Goal: Find specific page/section: Find specific page/section

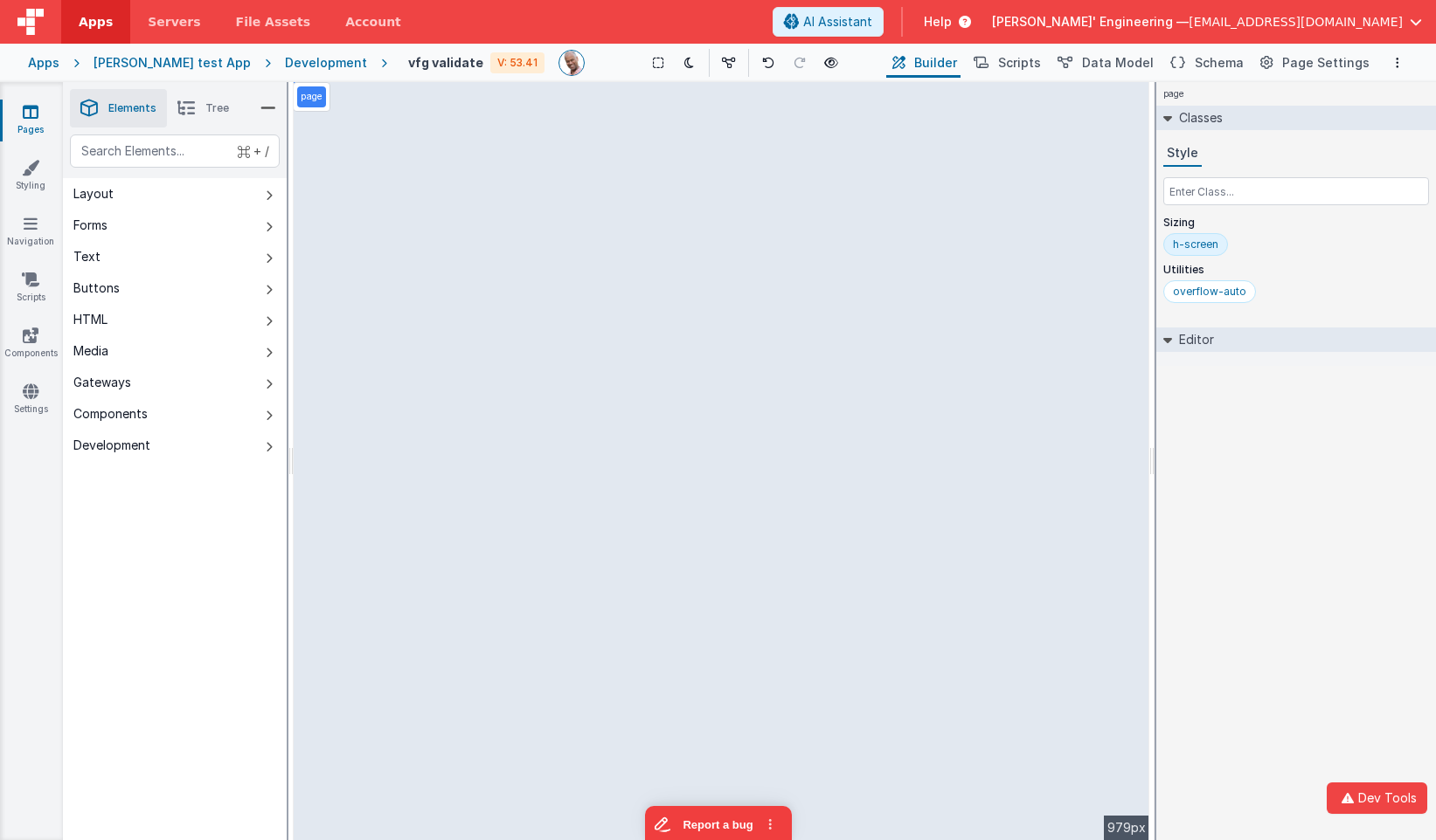
click at [163, 58] on div "[PERSON_NAME] test App" at bounding box center [172, 63] width 157 height 17
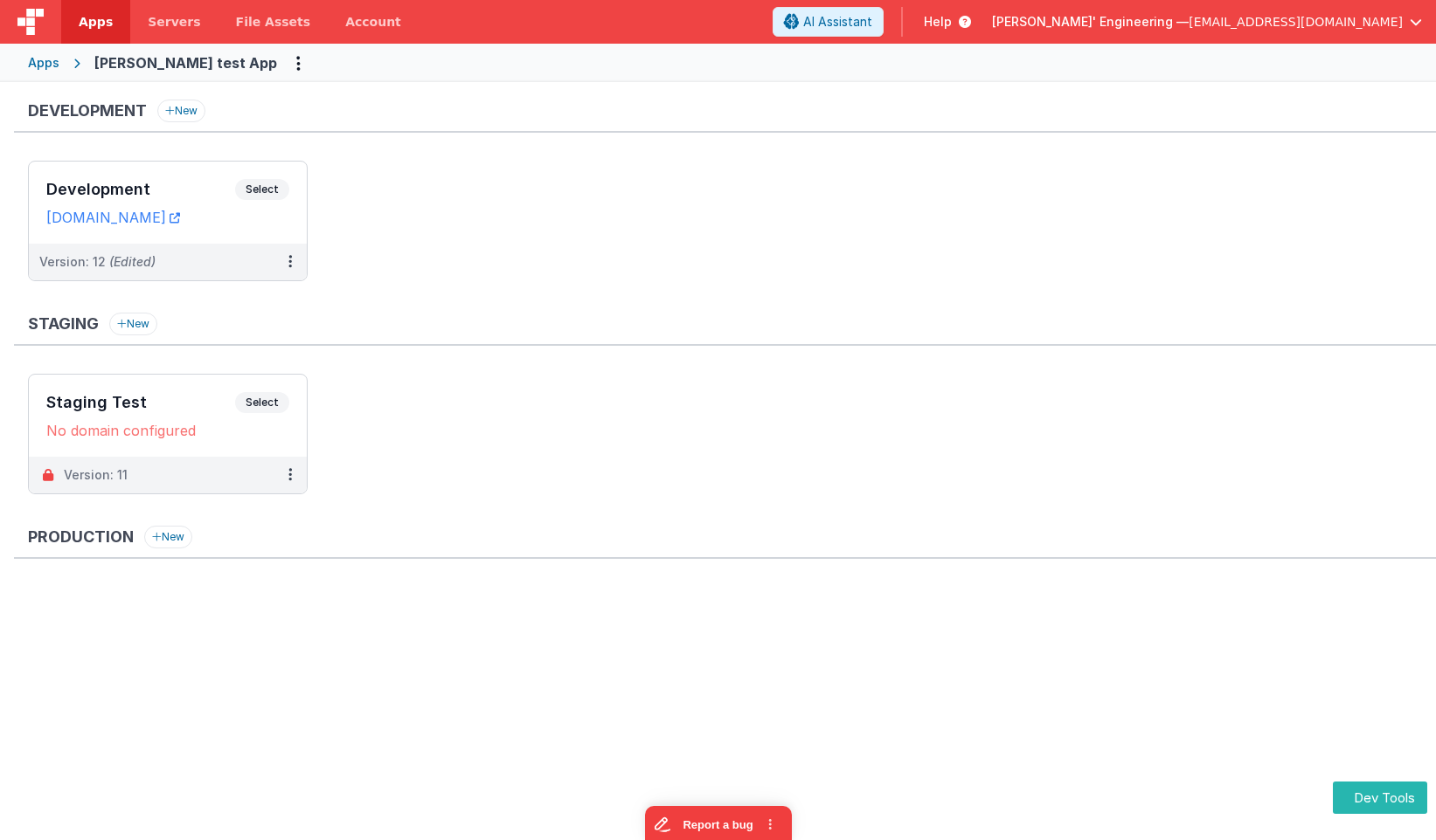
click at [23, 61] on div "Apps [PERSON_NAME] test App" at bounding box center [718, 63] width 1436 height 39
click at [40, 60] on div "Apps" at bounding box center [43, 63] width 32 height 17
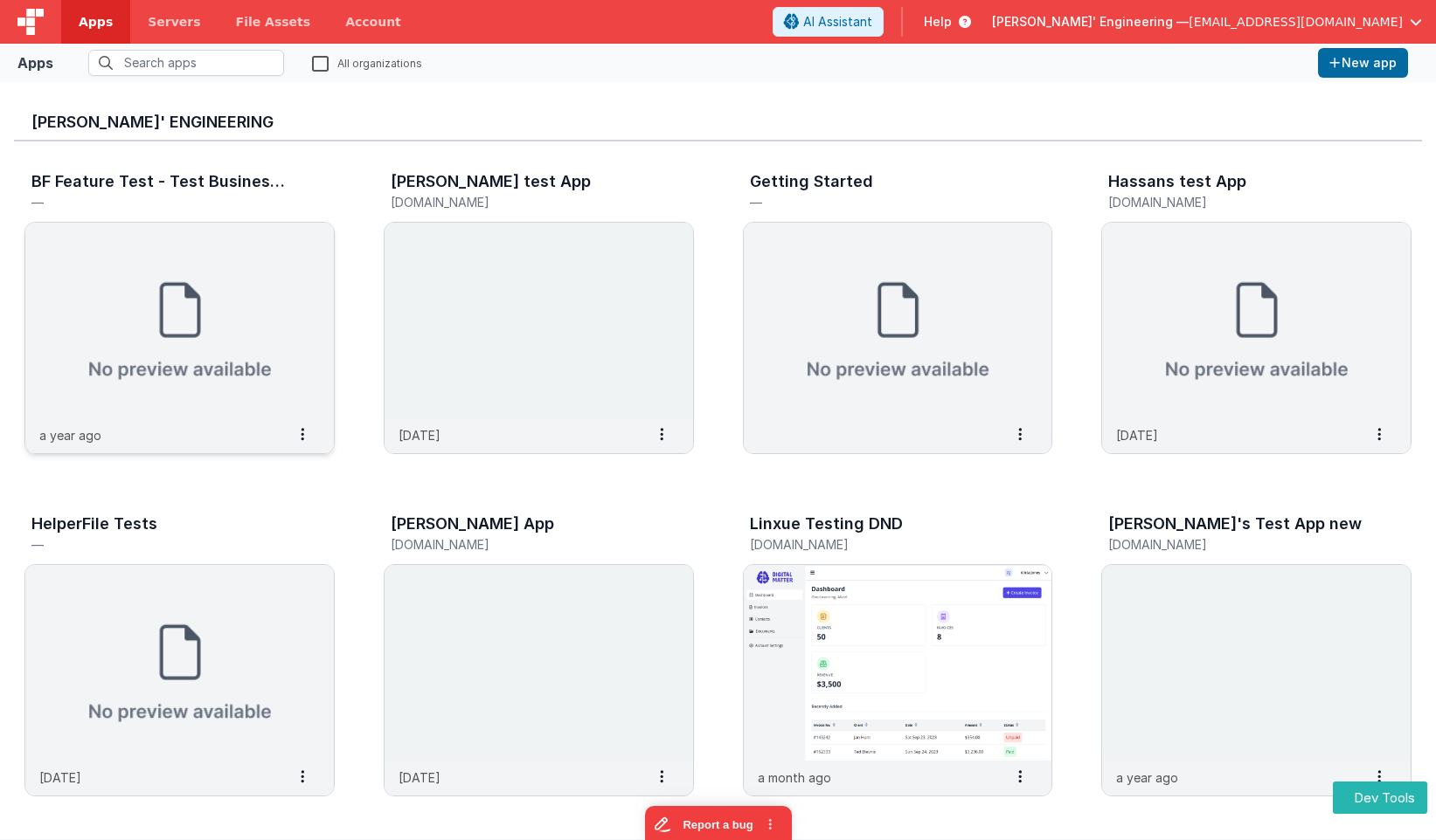
click at [251, 343] on img at bounding box center [179, 320] width 308 height 196
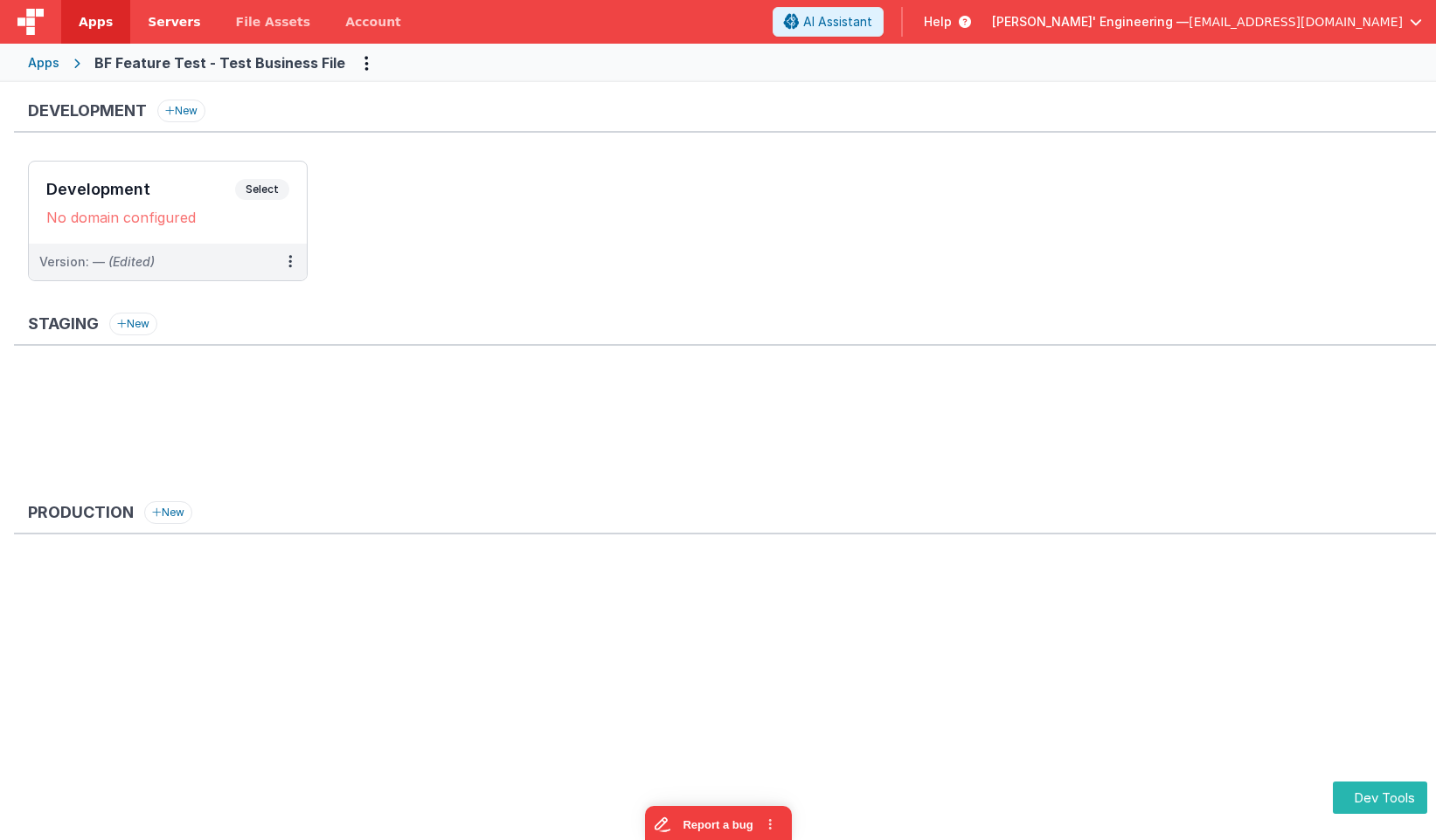
click at [166, 19] on span "Servers" at bounding box center [173, 22] width 52 height 17
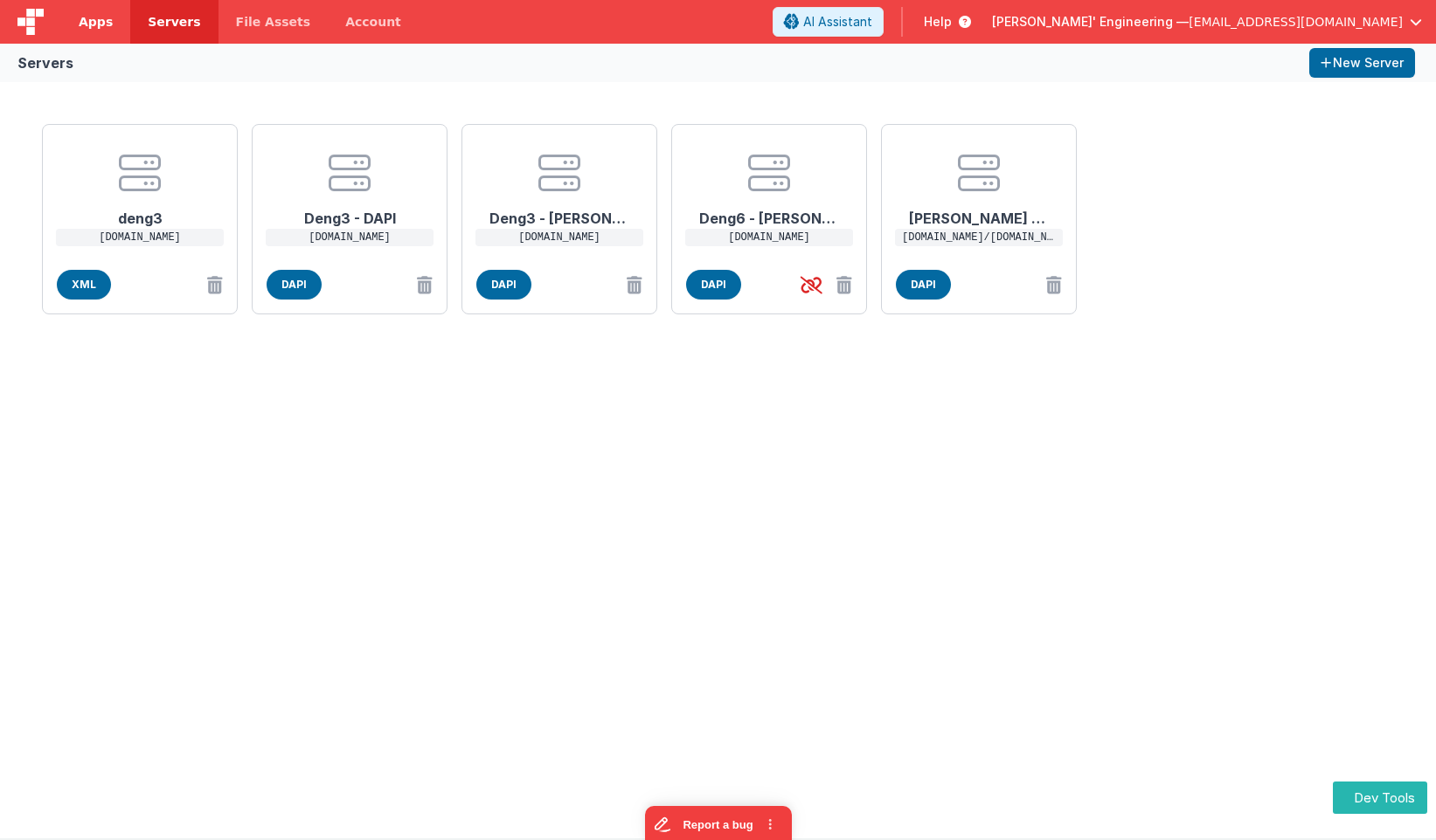
click at [95, 24] on span "Apps" at bounding box center [95, 22] width 34 height 17
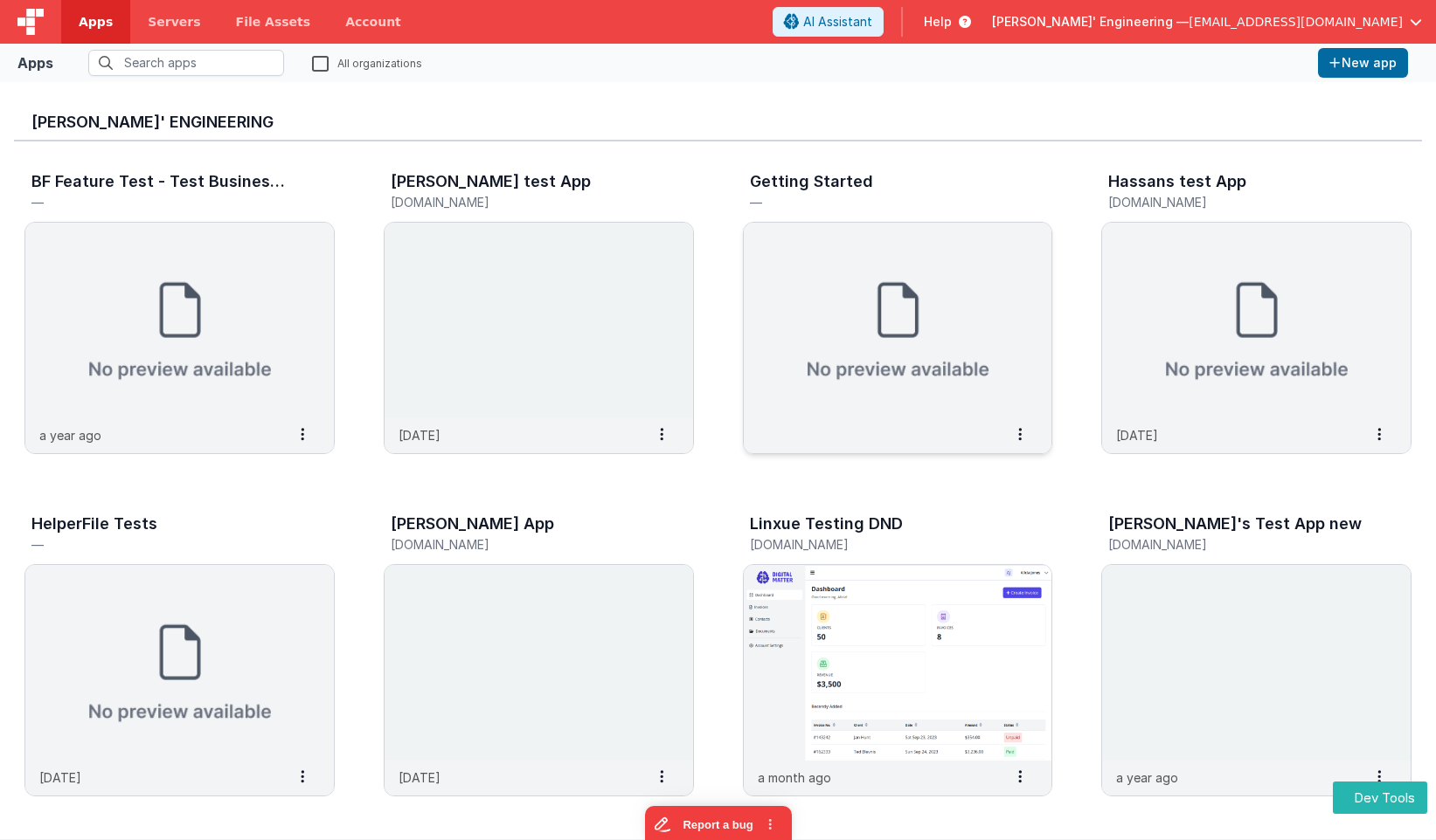
click at [813, 275] on img at bounding box center [898, 320] width 308 height 196
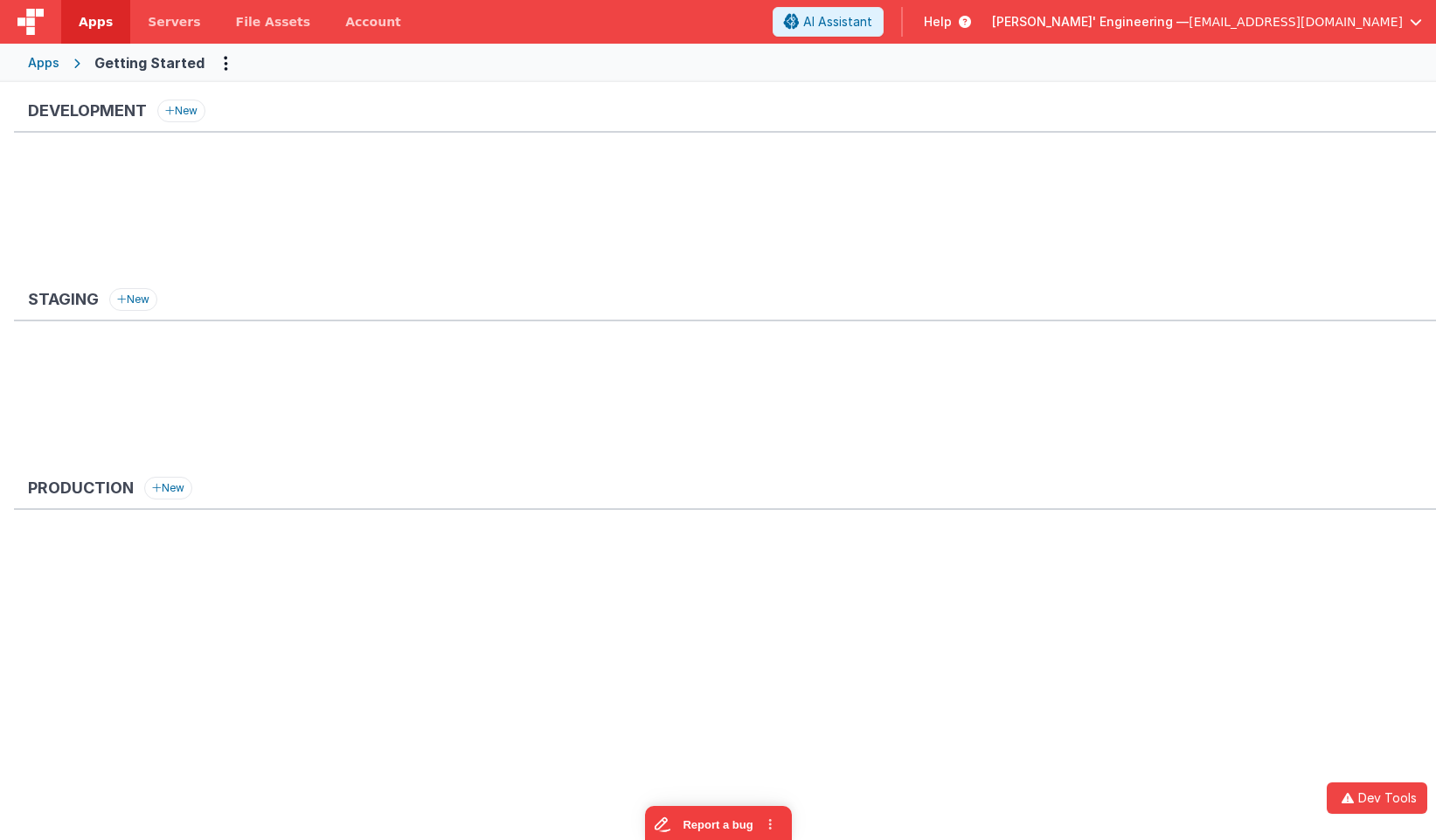
click at [63, 61] on div "Apps Getting Started" at bounding box center [718, 63] width 1436 height 39
click at [39, 60] on div "Apps" at bounding box center [43, 63] width 32 height 17
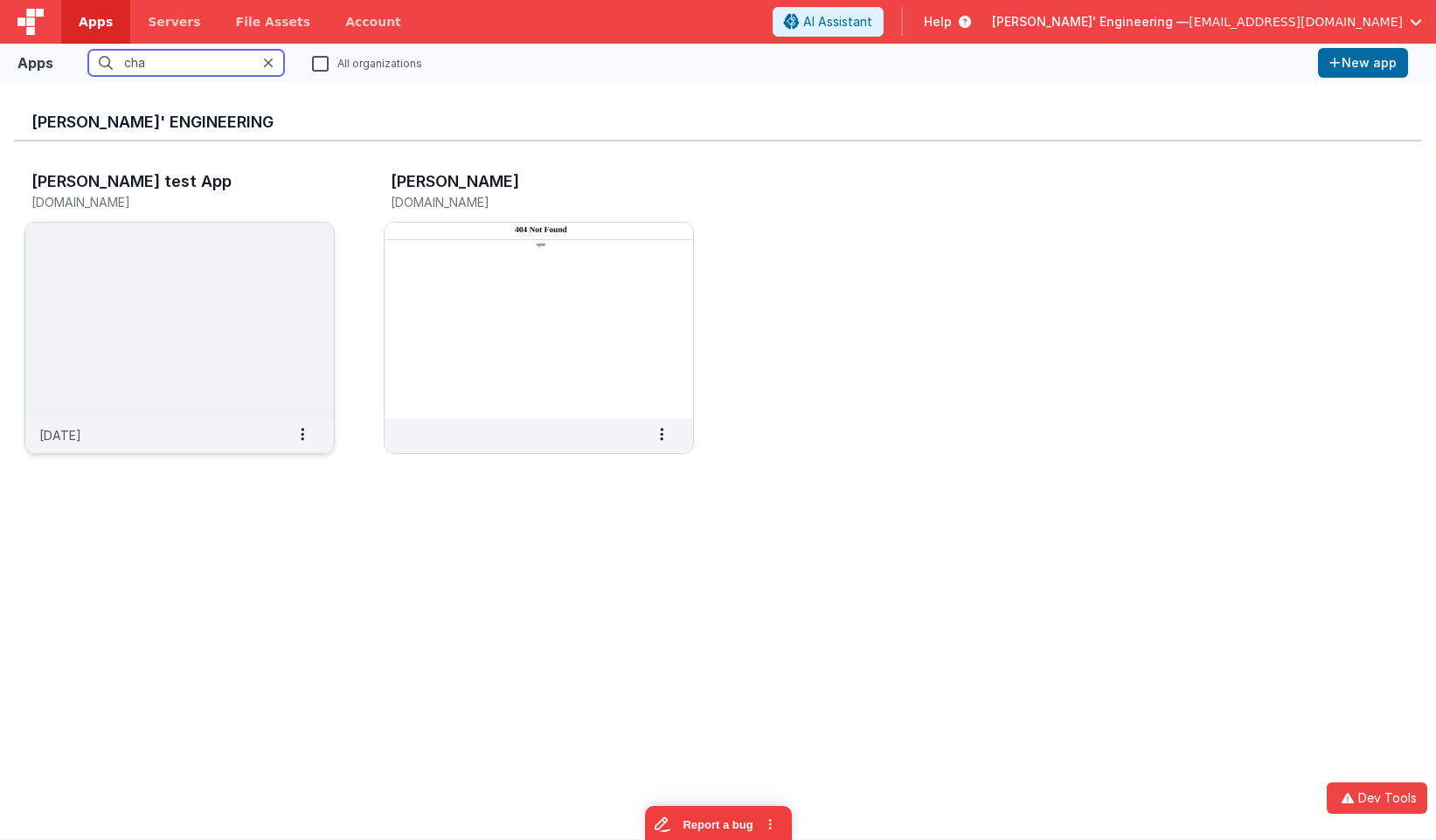
type input "cha"
click at [248, 379] on img at bounding box center [179, 320] width 308 height 196
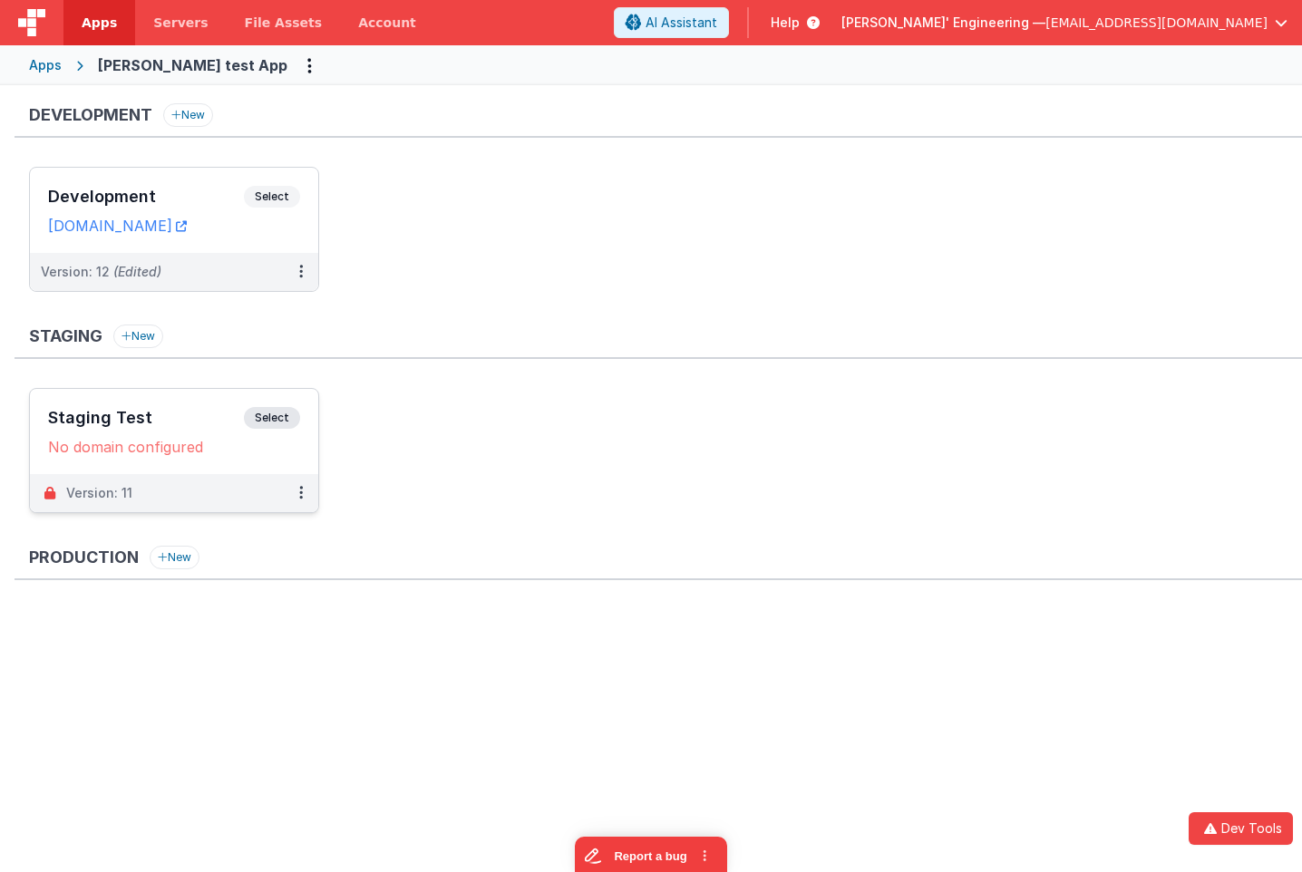
drag, startPoint x: 23, startPoint y: 446, endPoint x: 221, endPoint y: 447, distance: 198.6
click at [221, 447] on div "Development New Development Select URLs [DOMAIN_NAME] Version: 12 (Edited) Stag…" at bounding box center [651, 420] width 1302 height 671
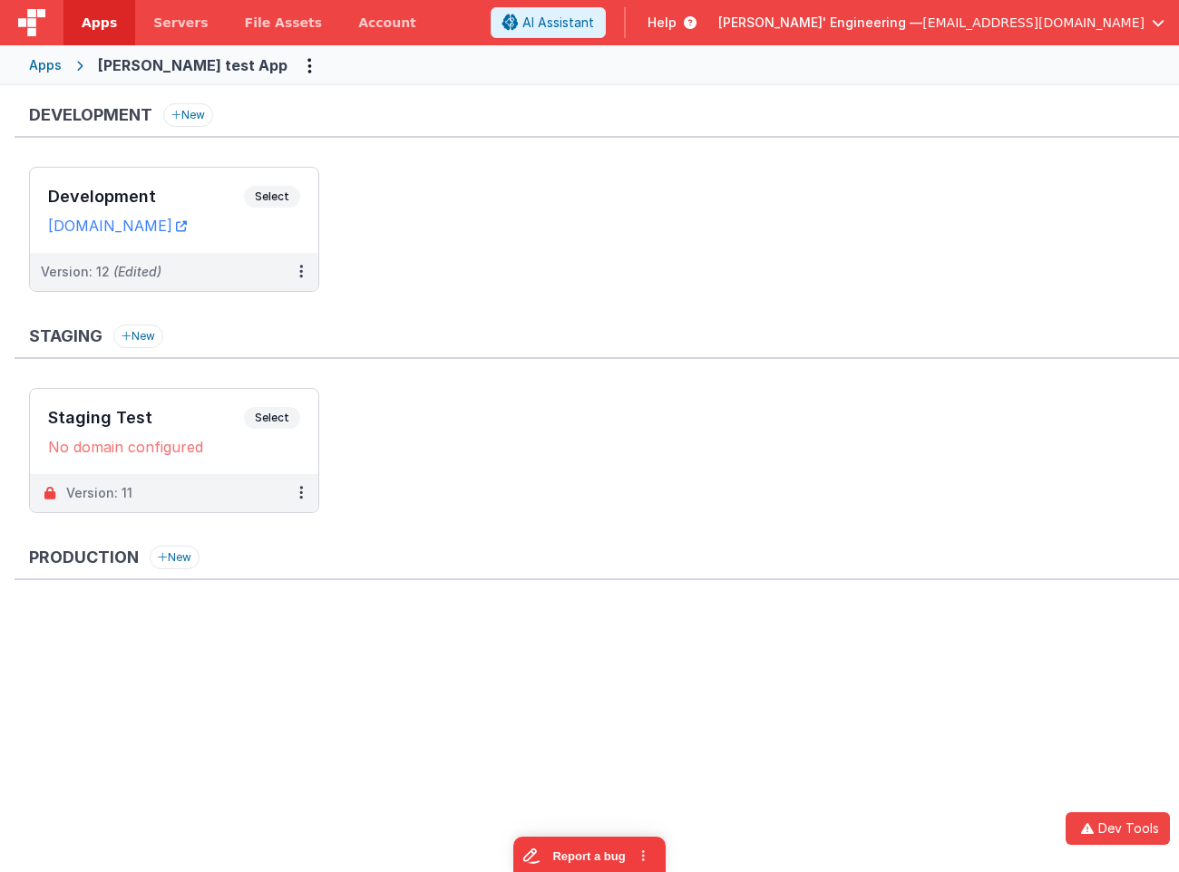
drag, startPoint x: 851, startPoint y: 306, endPoint x: 388, endPoint y: 282, distance: 463.9
click at [851, 306] on ul "Development Select URLs [DOMAIN_NAME] Version: 12 (Edited)" at bounding box center [604, 238] width 1150 height 143
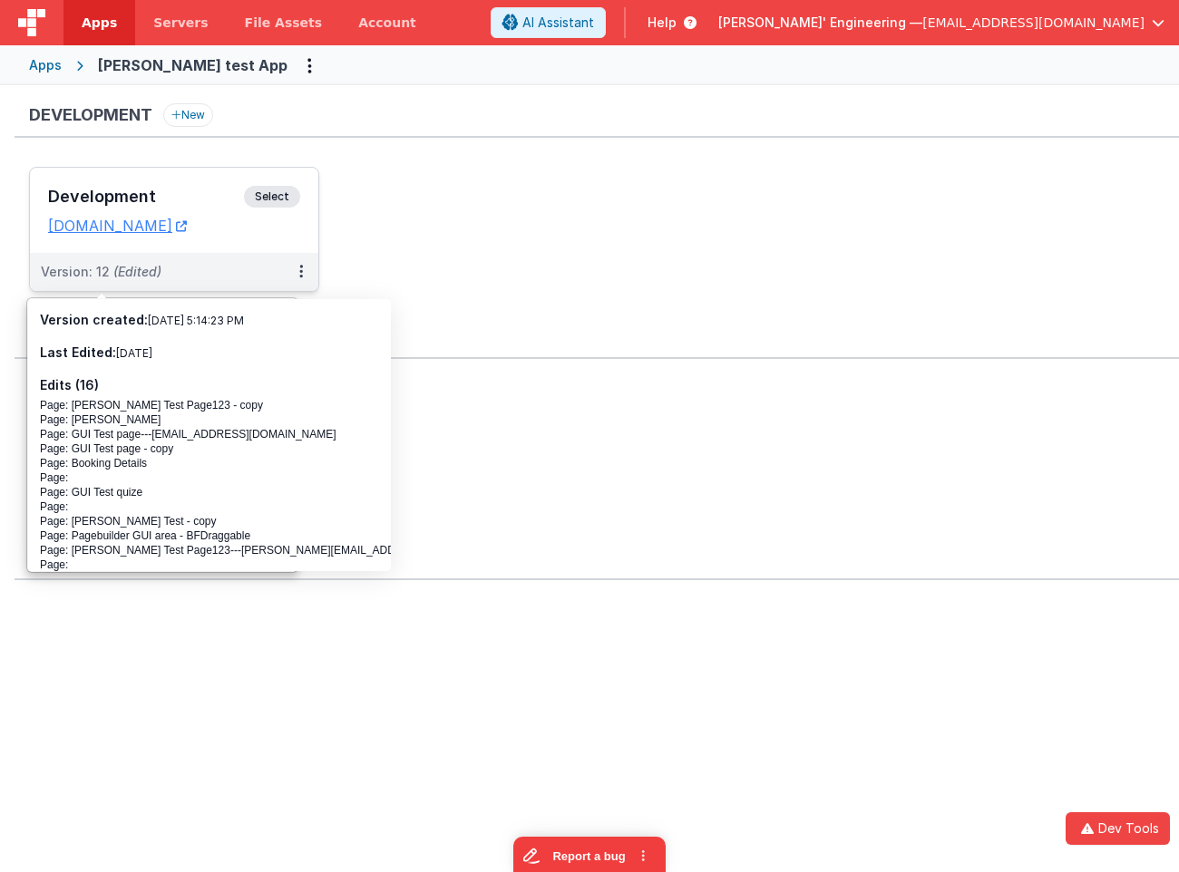
click at [260, 191] on span "Select" at bounding box center [272, 197] width 56 height 22
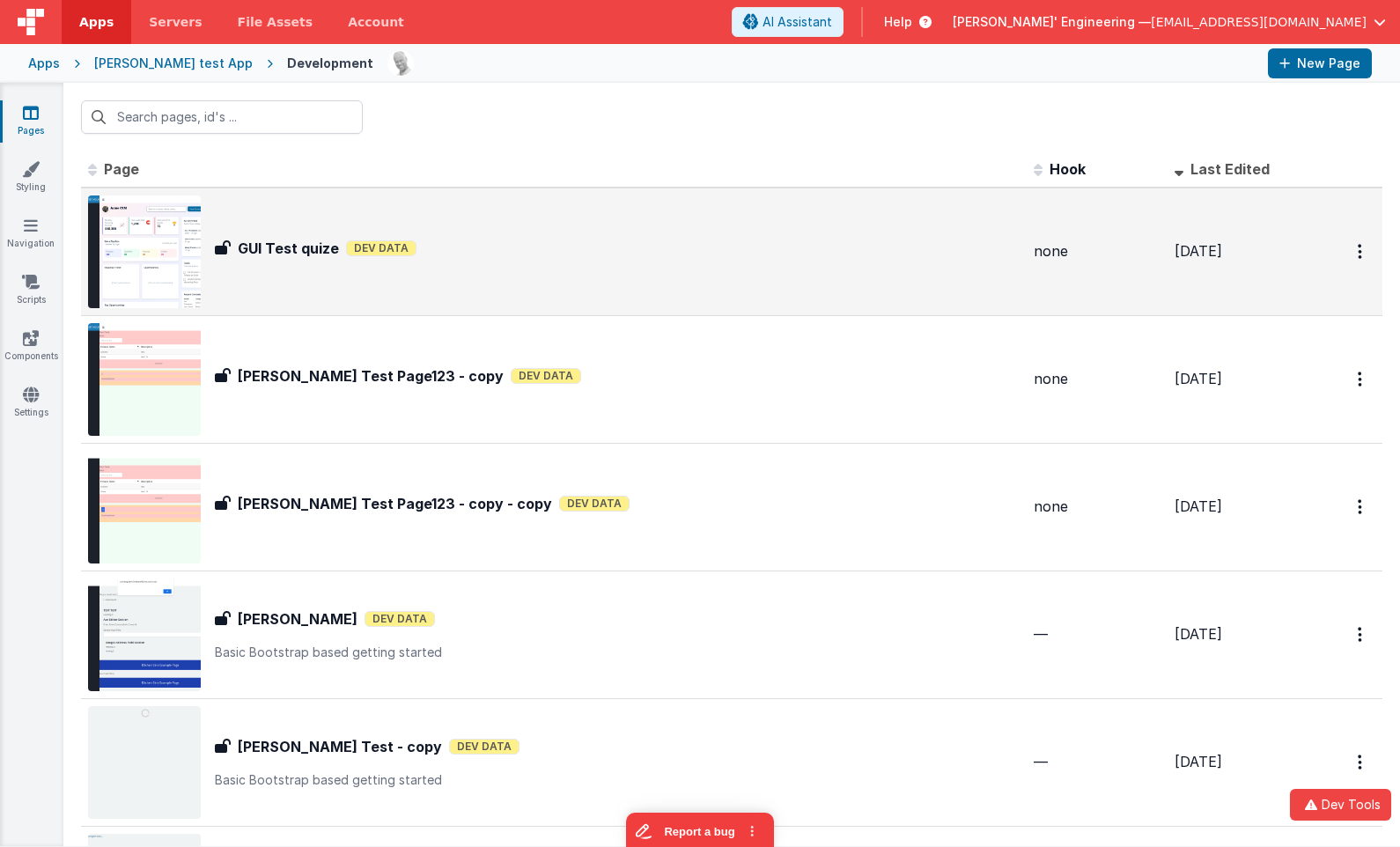
click at [499, 281] on div "GUI Test quize GUI Test quize Dev Data" at bounding box center [553, 252] width 931 height 113
